Goal: Information Seeking & Learning: Learn about a topic

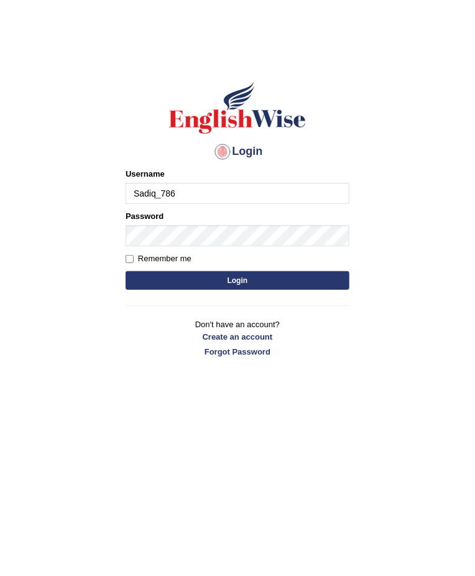
type input "Sadiq_786"
click at [299, 287] on button "Login" at bounding box center [238, 280] width 224 height 19
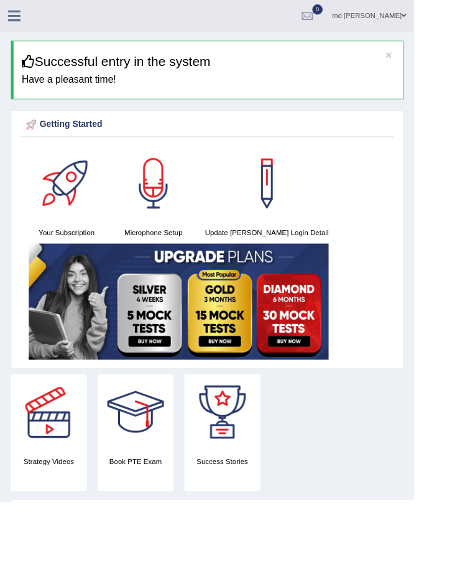
click at [449, 394] on div "Your Subscription Microphone Setup Update Pearson Login Detail" at bounding box center [238, 291] width 428 height 249
click at [21, 19] on icon at bounding box center [16, 18] width 14 height 16
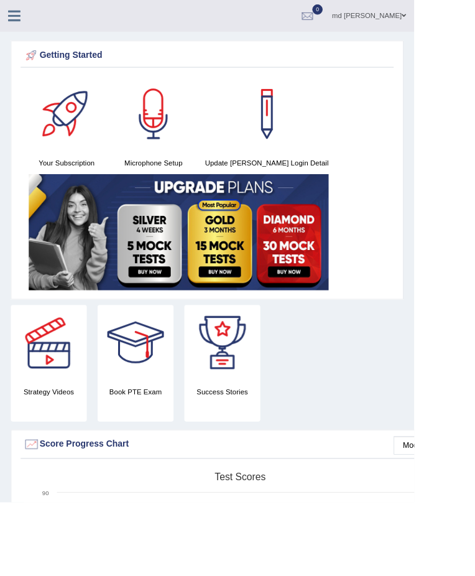
click at [20, 21] on icon at bounding box center [16, 18] width 14 height 16
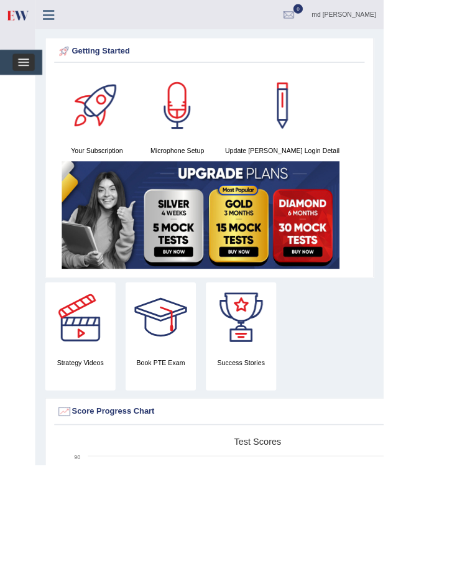
click at [27, 80] on span "button" at bounding box center [29, 80] width 14 height 1
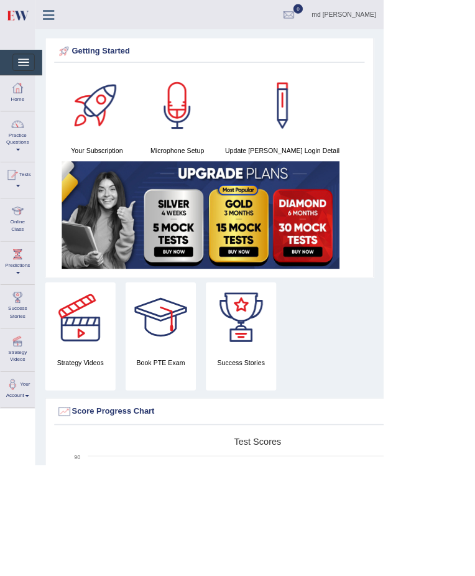
click at [22, 184] on span at bounding box center [22, 185] width 5 height 2
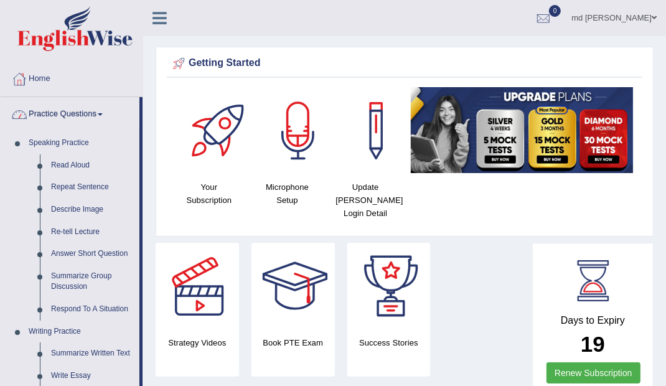
click at [52, 166] on div at bounding box center [333, 193] width 666 height 386
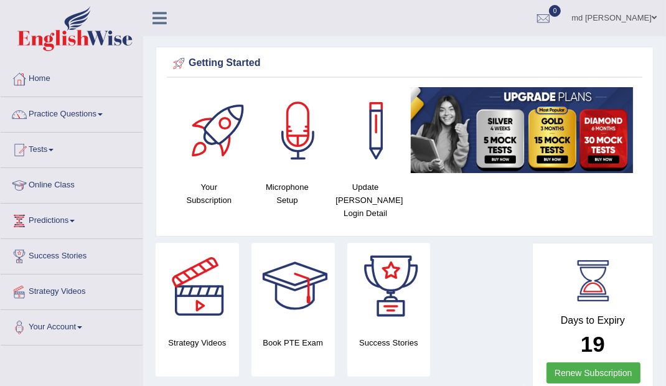
click at [50, 120] on link "Practice Questions" at bounding box center [72, 112] width 142 height 31
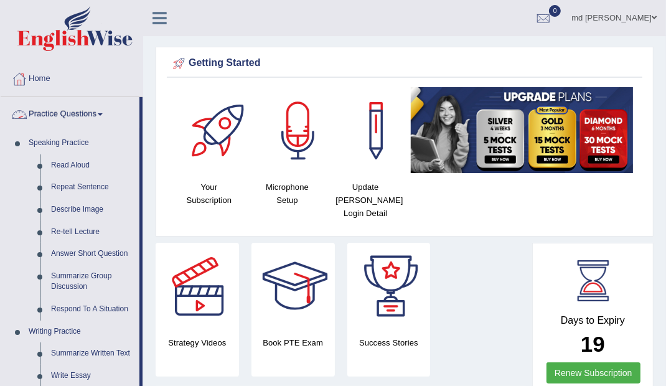
click at [60, 169] on div at bounding box center [333, 193] width 666 height 386
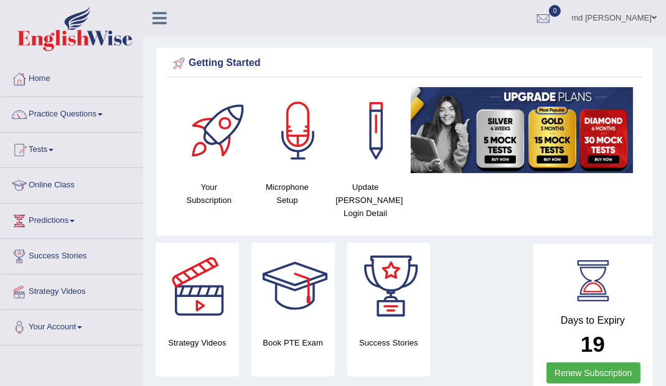
click at [61, 126] on link "Practice Questions" at bounding box center [72, 112] width 142 height 31
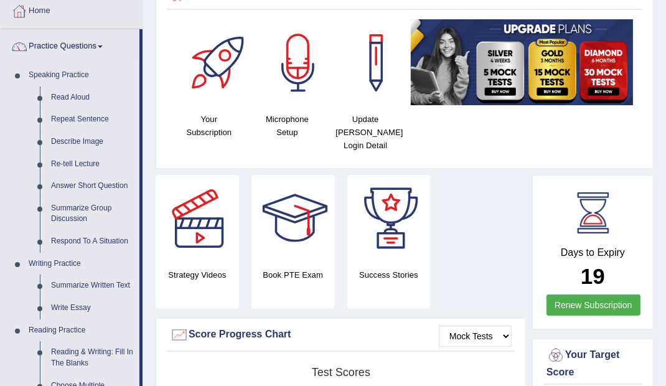
scroll to position [87, 0]
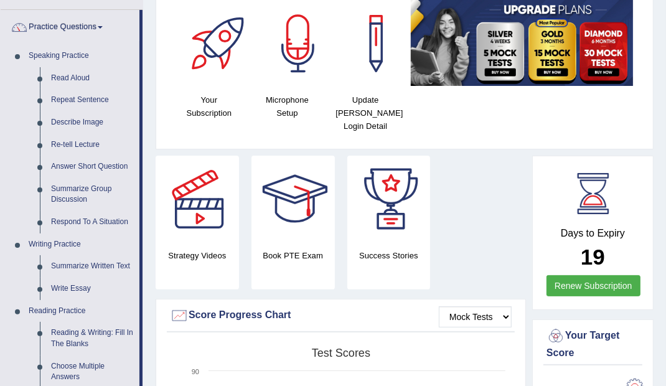
click at [80, 269] on div at bounding box center [333, 193] width 666 height 386
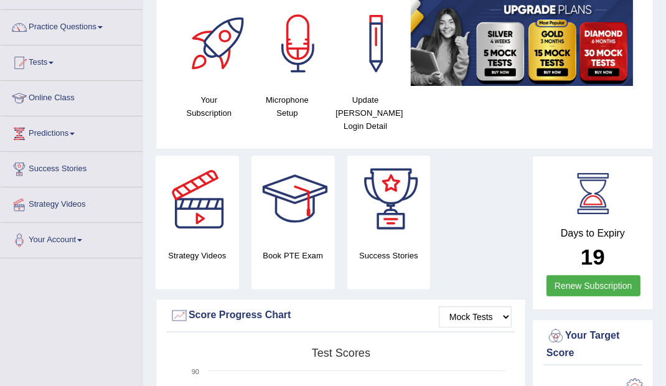
scroll to position [85, 0]
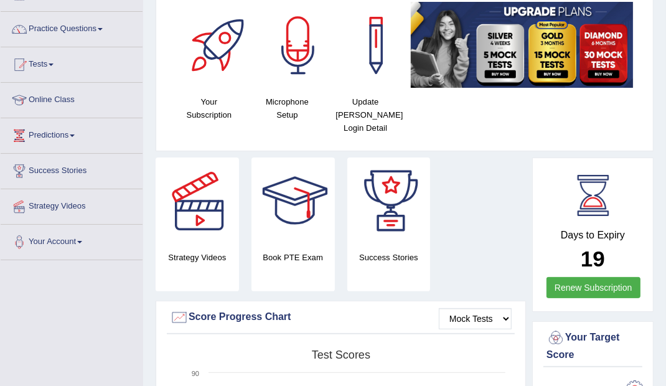
click at [24, 37] on div at bounding box center [19, 29] width 19 height 19
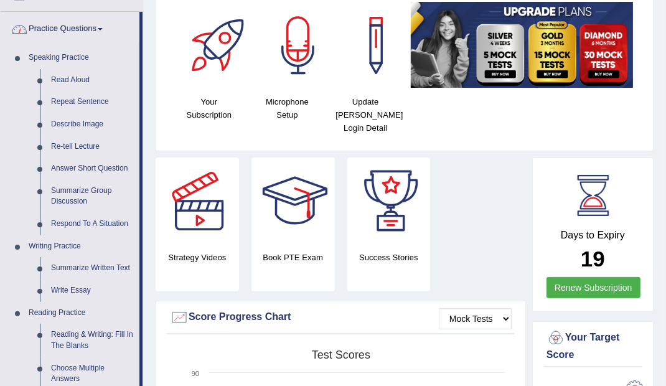
click at [65, 271] on div at bounding box center [333, 193] width 666 height 386
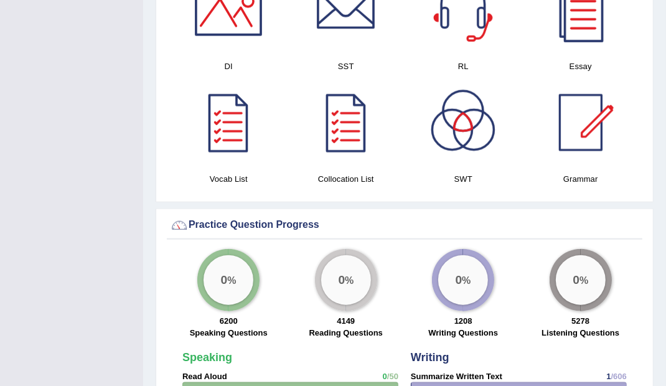
scroll to position [847, 0]
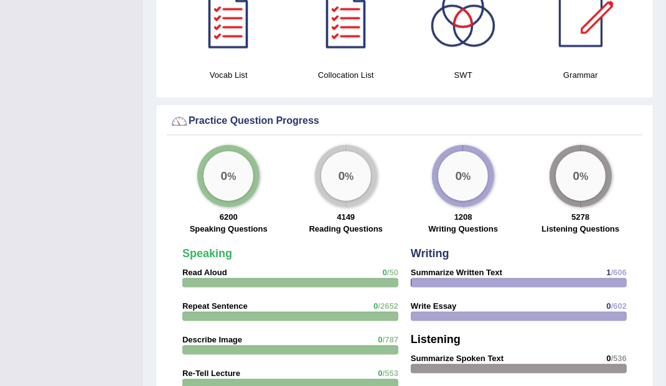
click at [354, 183] on div "0 %" at bounding box center [346, 176] width 50 height 50
click at [347, 182] on div "0 %" at bounding box center [346, 176] width 50 height 50
click at [365, 211] on div "4149 Reading Questions" at bounding box center [346, 224] width 105 height 27
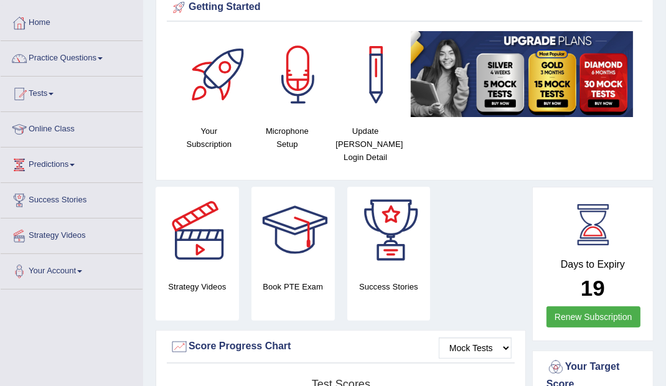
scroll to position [417, 0]
